Goal: Navigation & Orientation: Go to known website

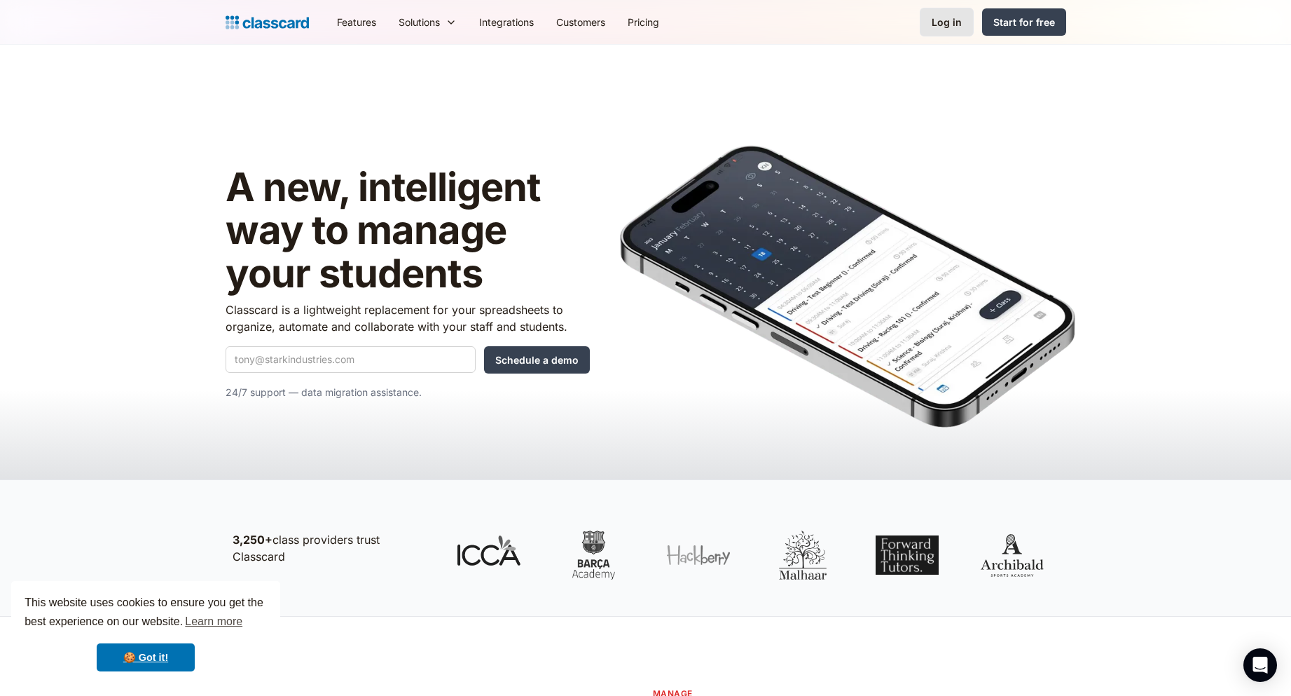
click at [957, 20] on div "Log in" at bounding box center [947, 22] width 30 height 15
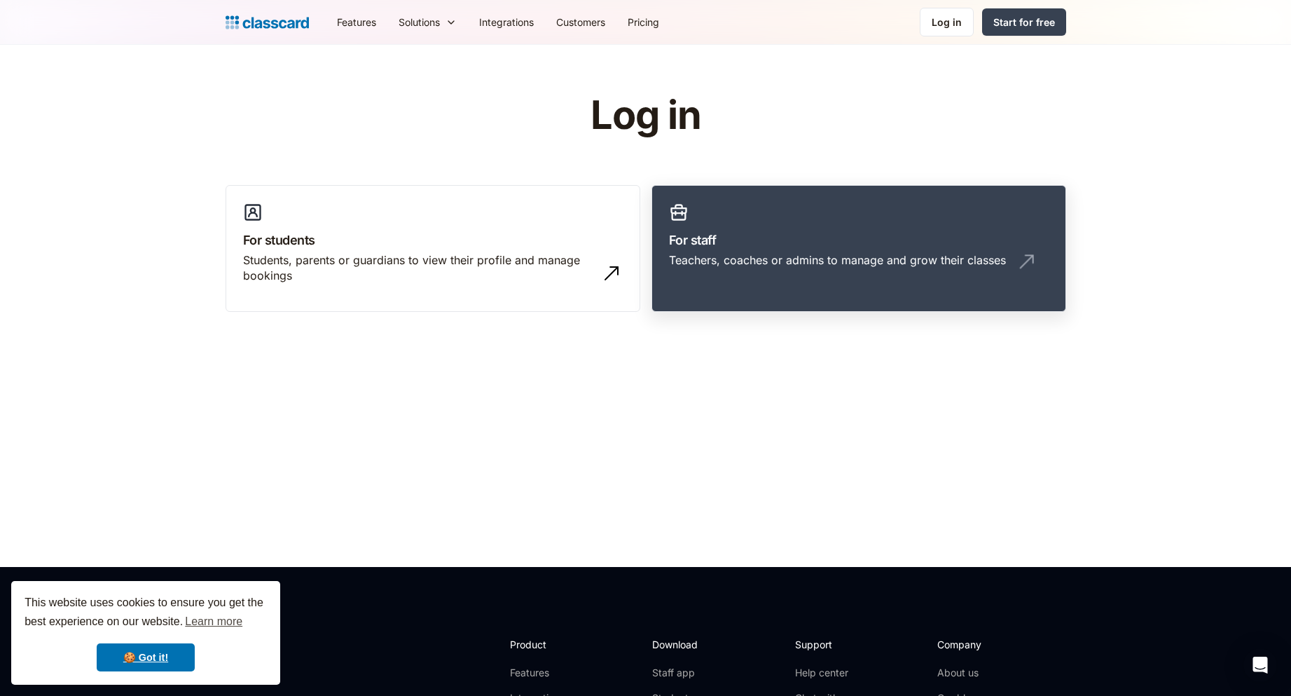
click at [849, 289] on link "For staff Teachers, coaches or admins to manage and grow their classes" at bounding box center [858, 248] width 415 height 127
